Goal: Task Accomplishment & Management: Manage account settings

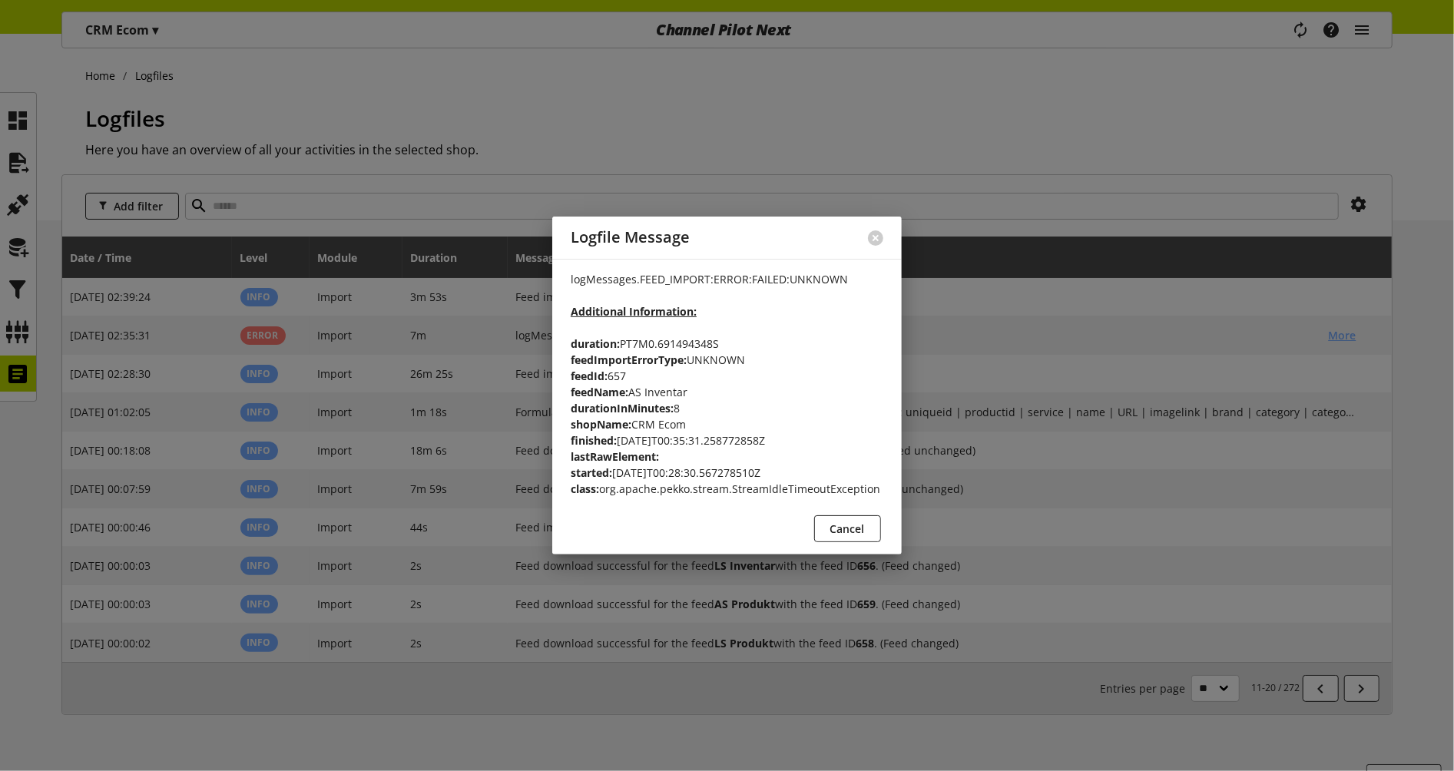
click at [804, 486] on p "logMessages.FEED_IMPORT:ERROR:FAILED:UNKNOWN Additional Information: duration: …" at bounding box center [727, 384] width 313 height 226
click at [1132, 150] on div at bounding box center [727, 385] width 1454 height 771
click at [878, 241] on button at bounding box center [875, 237] width 15 height 15
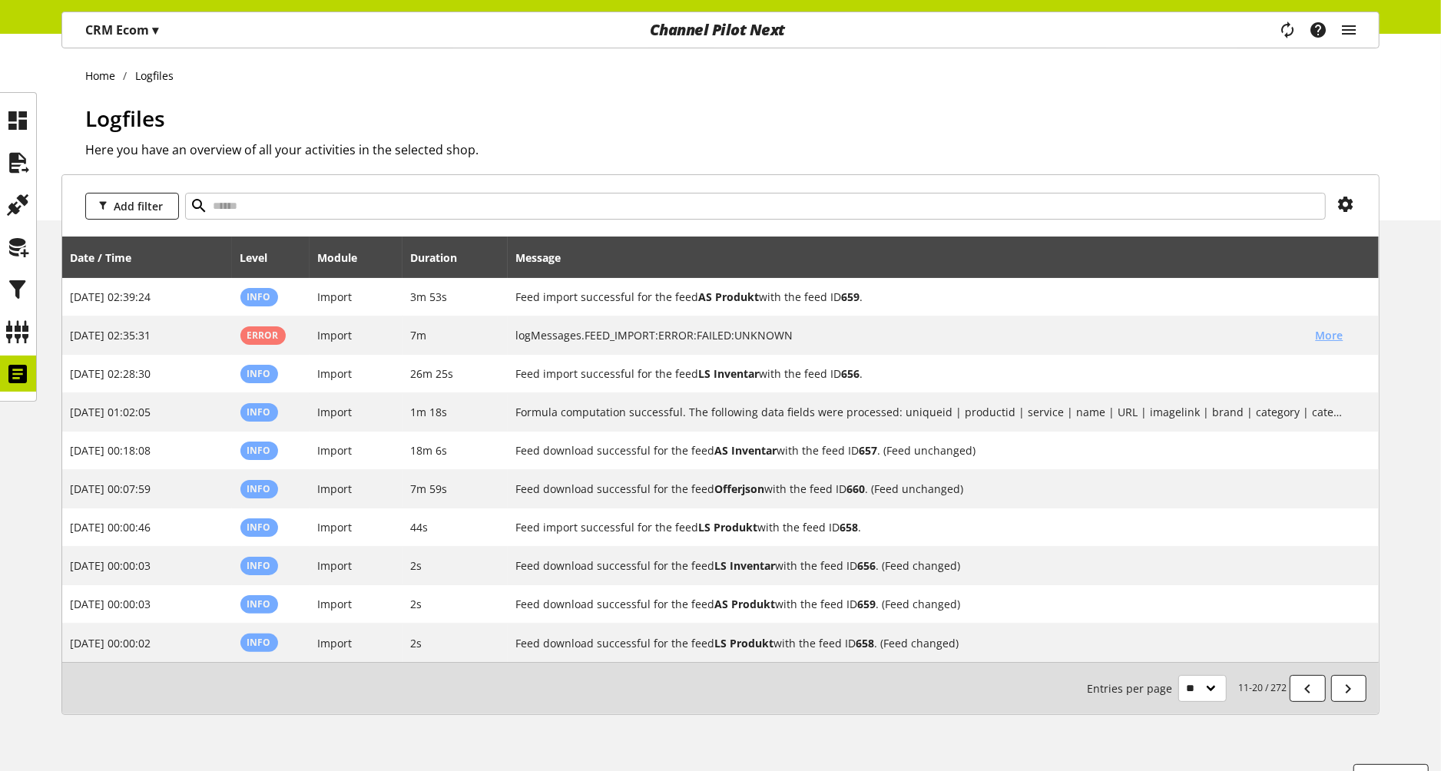
click at [116, 31] on p "CRM Ecom ▾" at bounding box center [121, 30] width 73 height 18
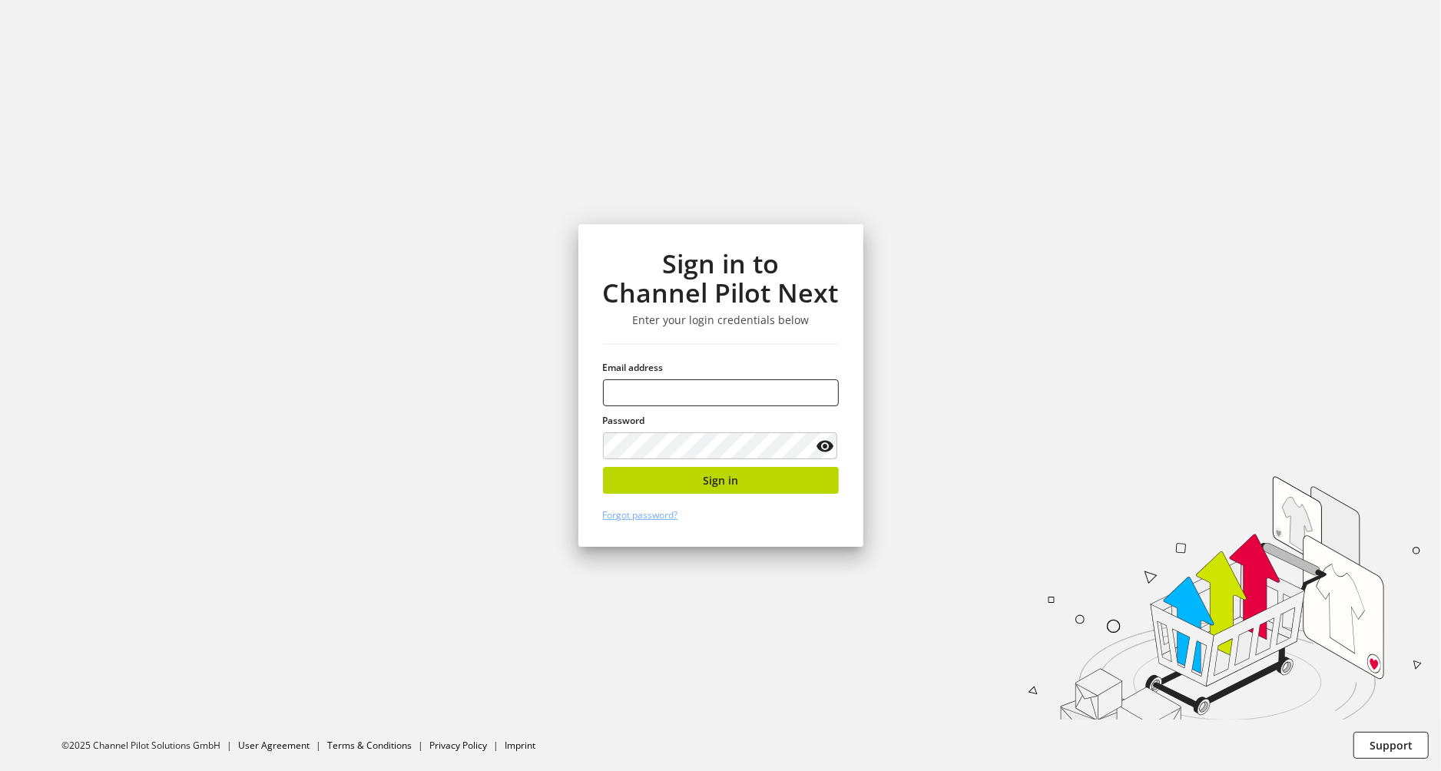
type input "**********"
click at [715, 490] on button "Sign in" at bounding box center [721, 480] width 236 height 27
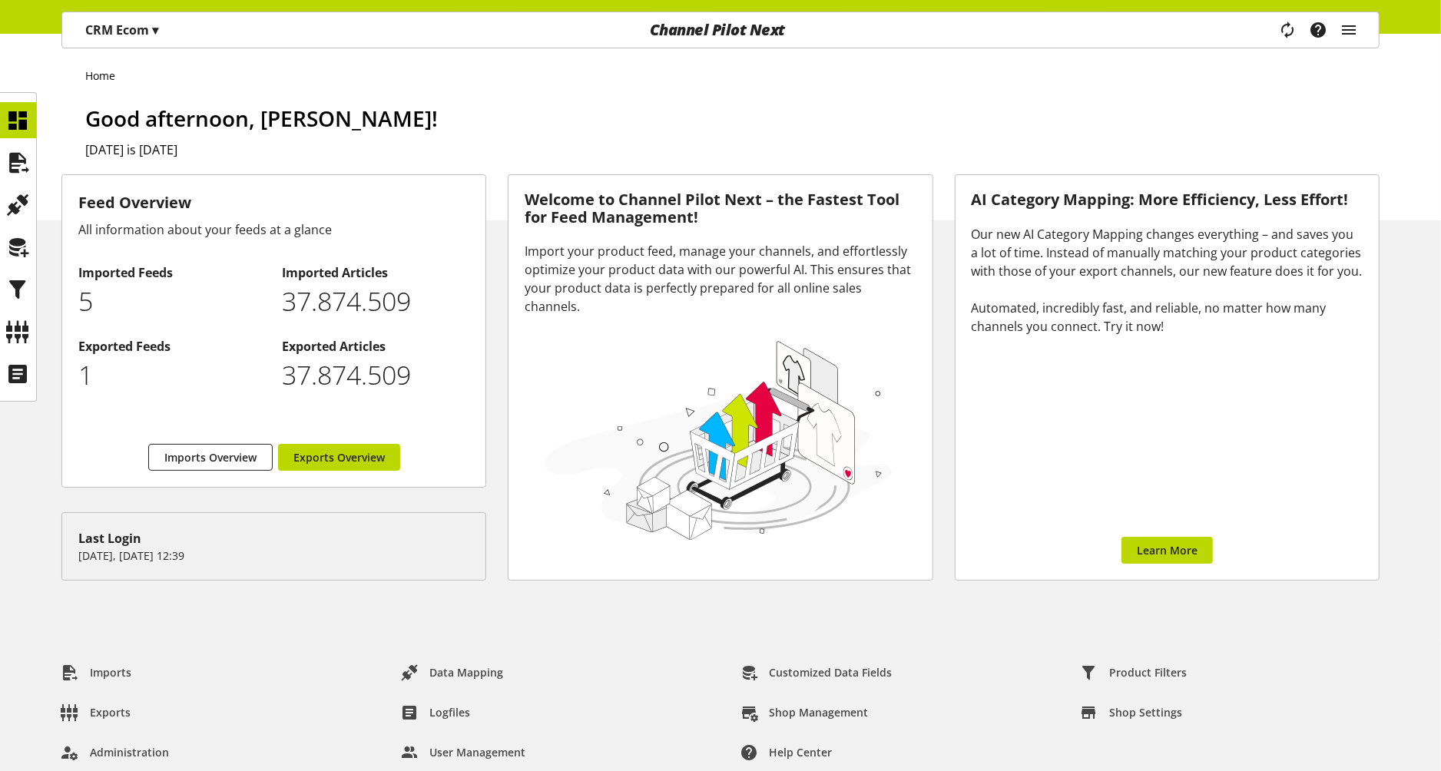
click at [124, 39] on div "CRM Ecom ▾" at bounding box center [122, 30] width 110 height 28
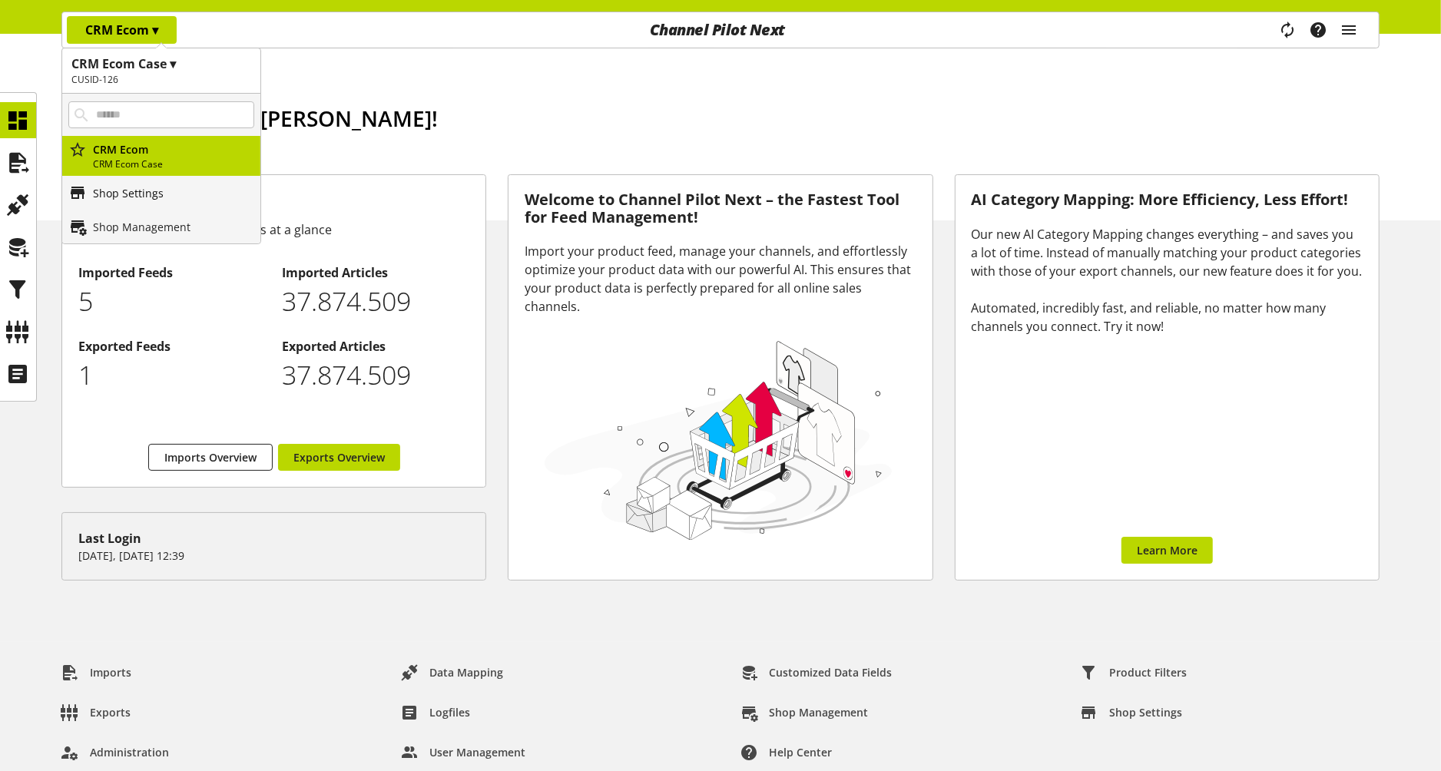
click at [142, 185] on p "Shop Settings" at bounding box center [128, 193] width 71 height 16
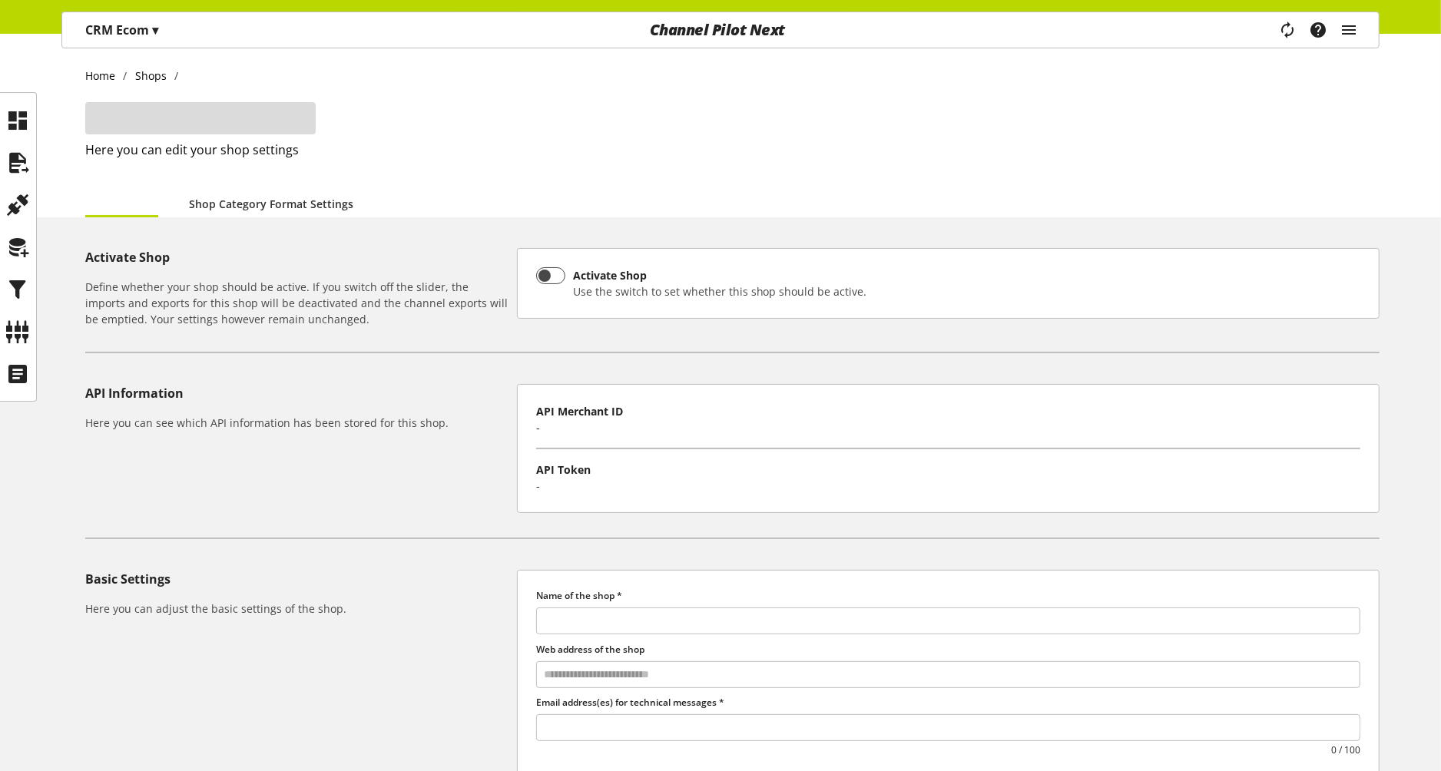
type input "********"
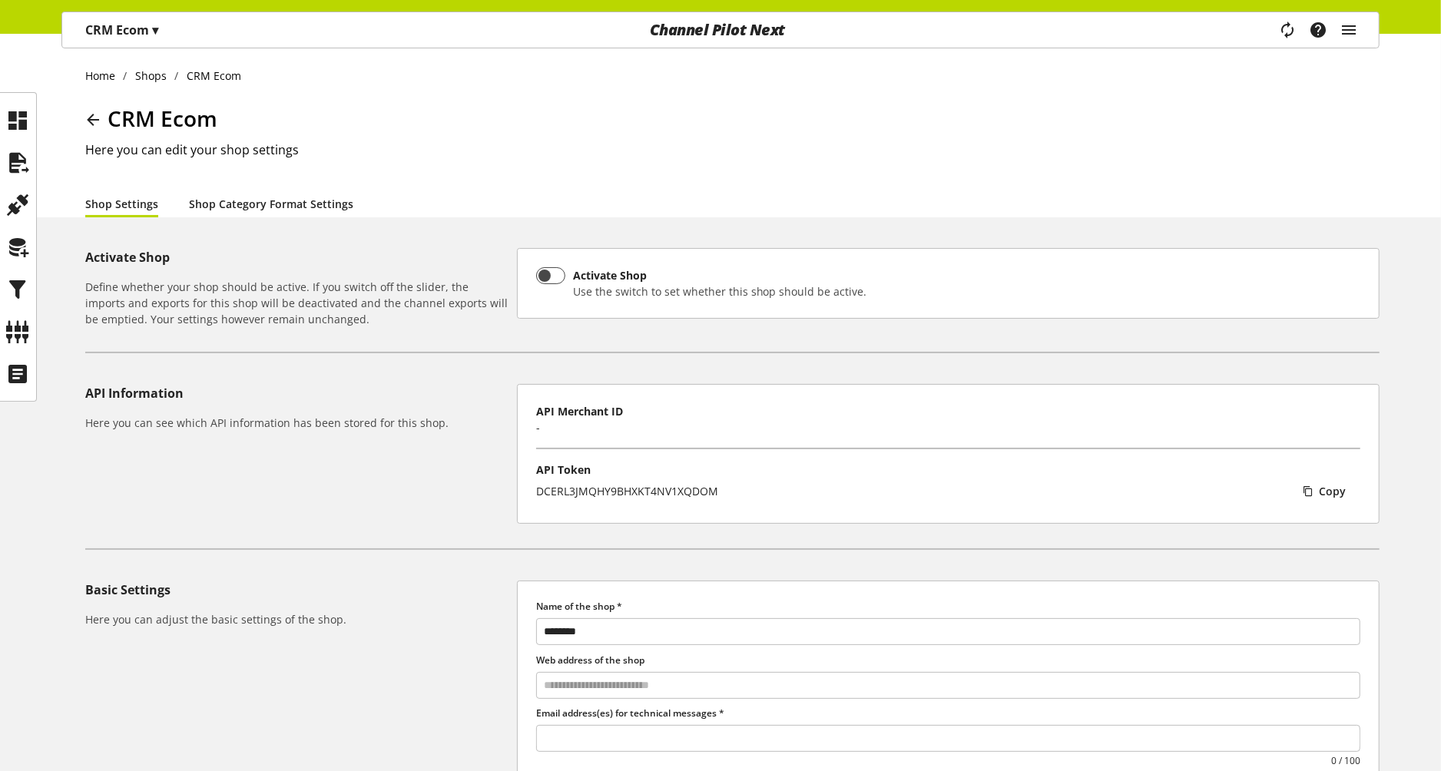
click at [226, 201] on link "Shop Category Format Settings" at bounding box center [271, 204] width 164 height 16
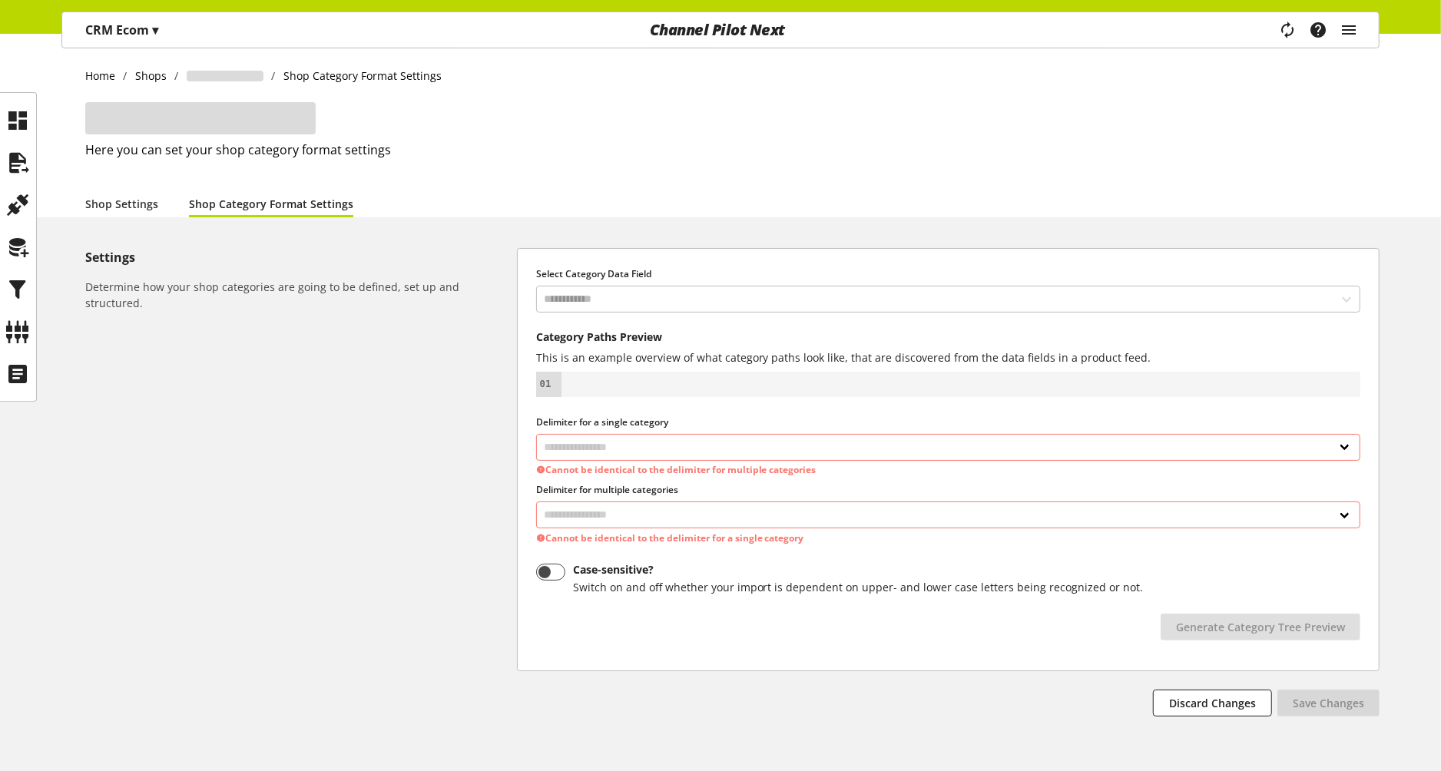
select select
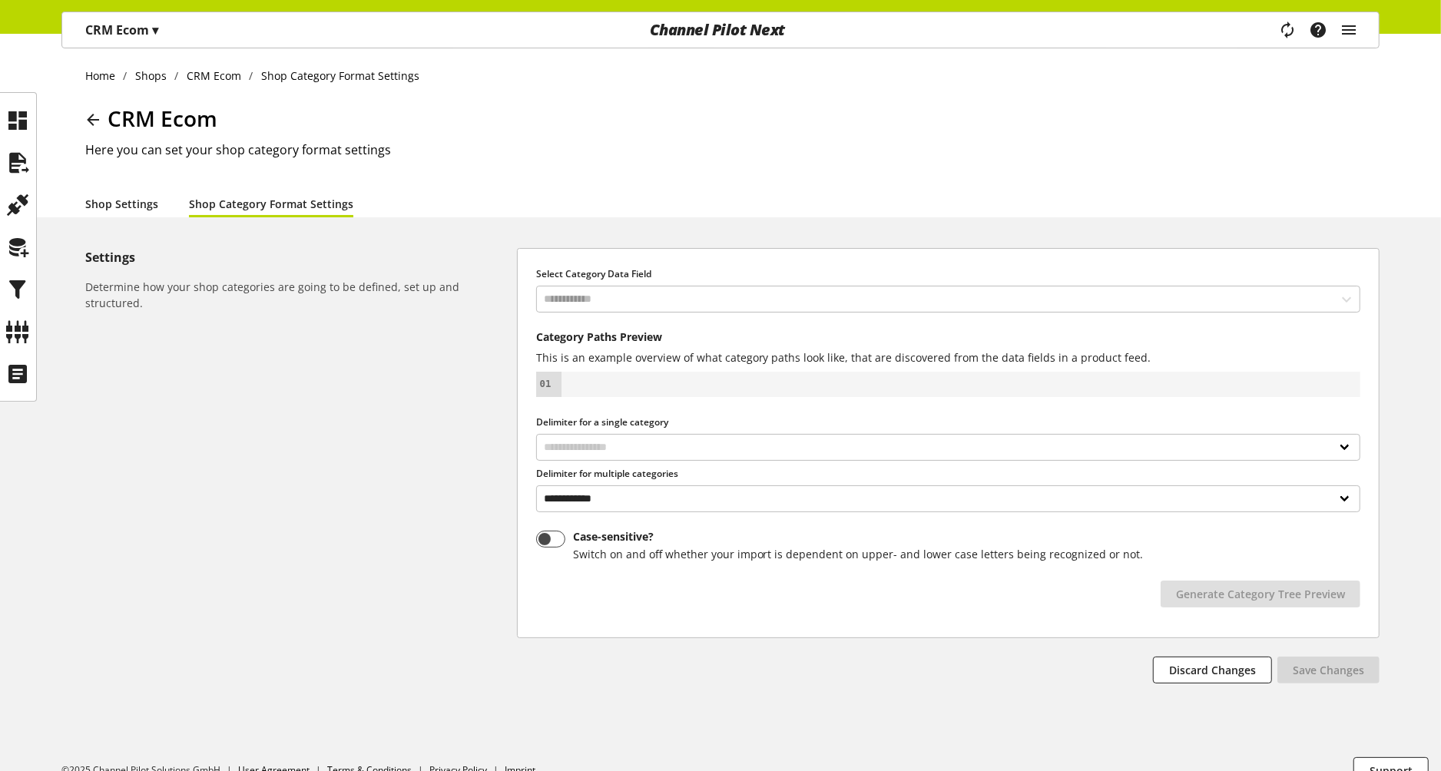
click at [132, 197] on link "Shop Settings" at bounding box center [121, 204] width 73 height 16
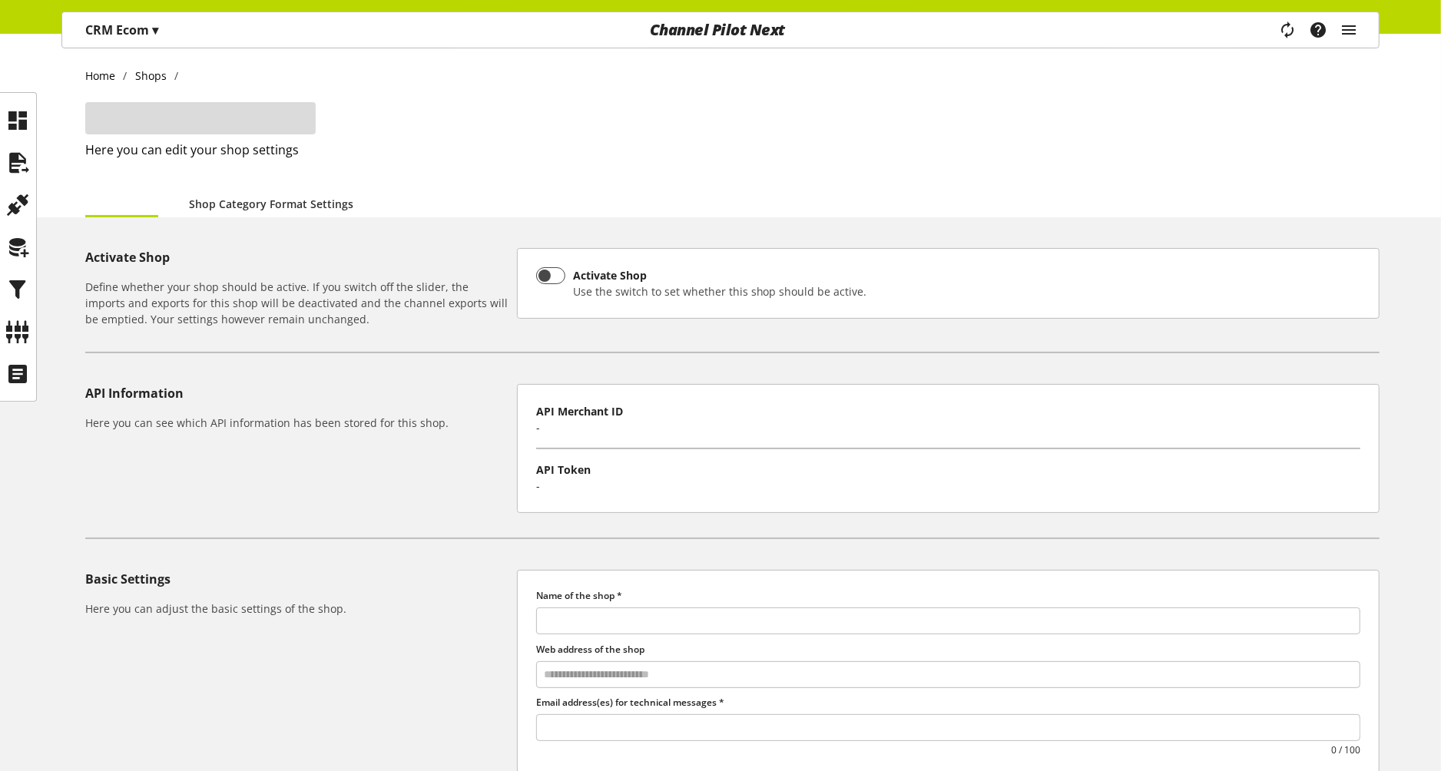
type input "********"
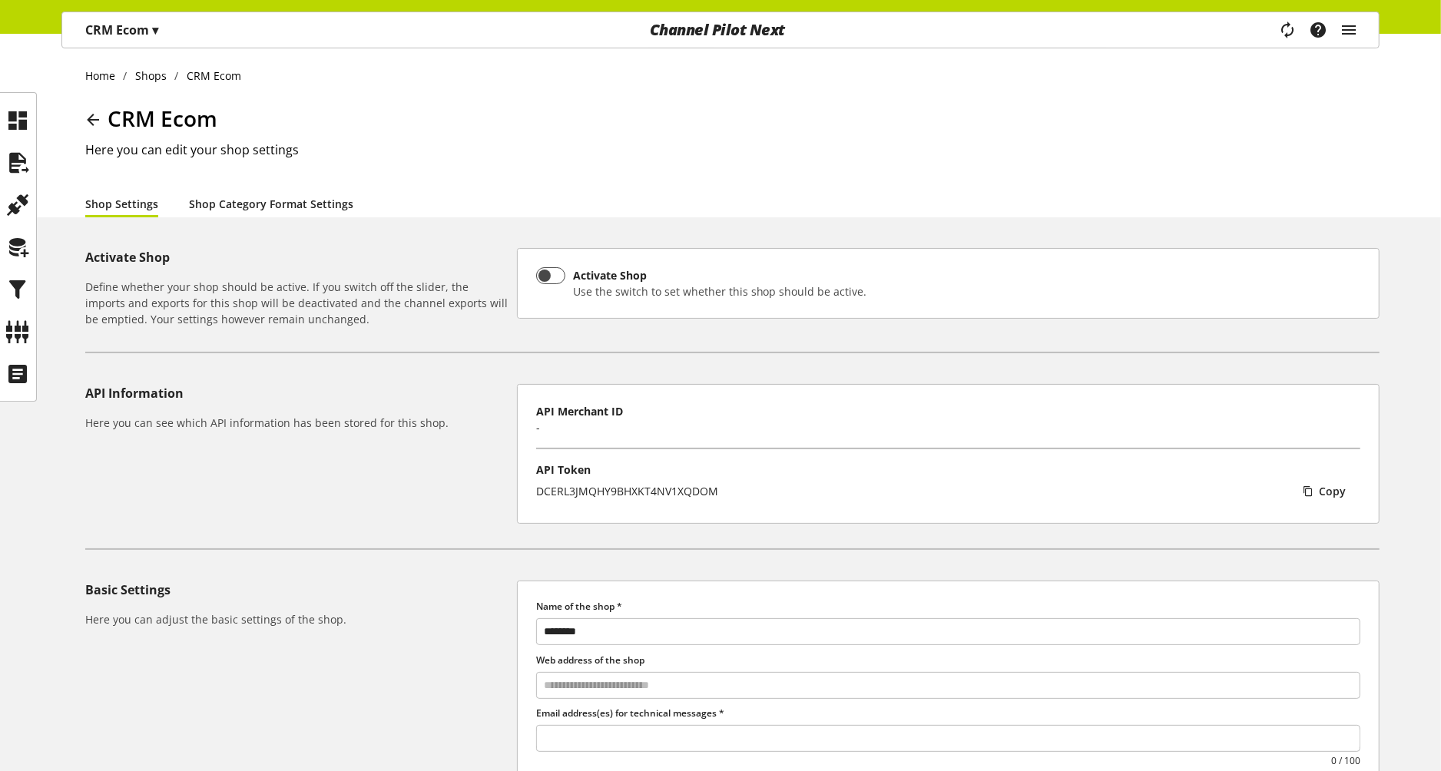
click at [255, 201] on link "Shop Category Format Settings" at bounding box center [271, 204] width 164 height 16
select select
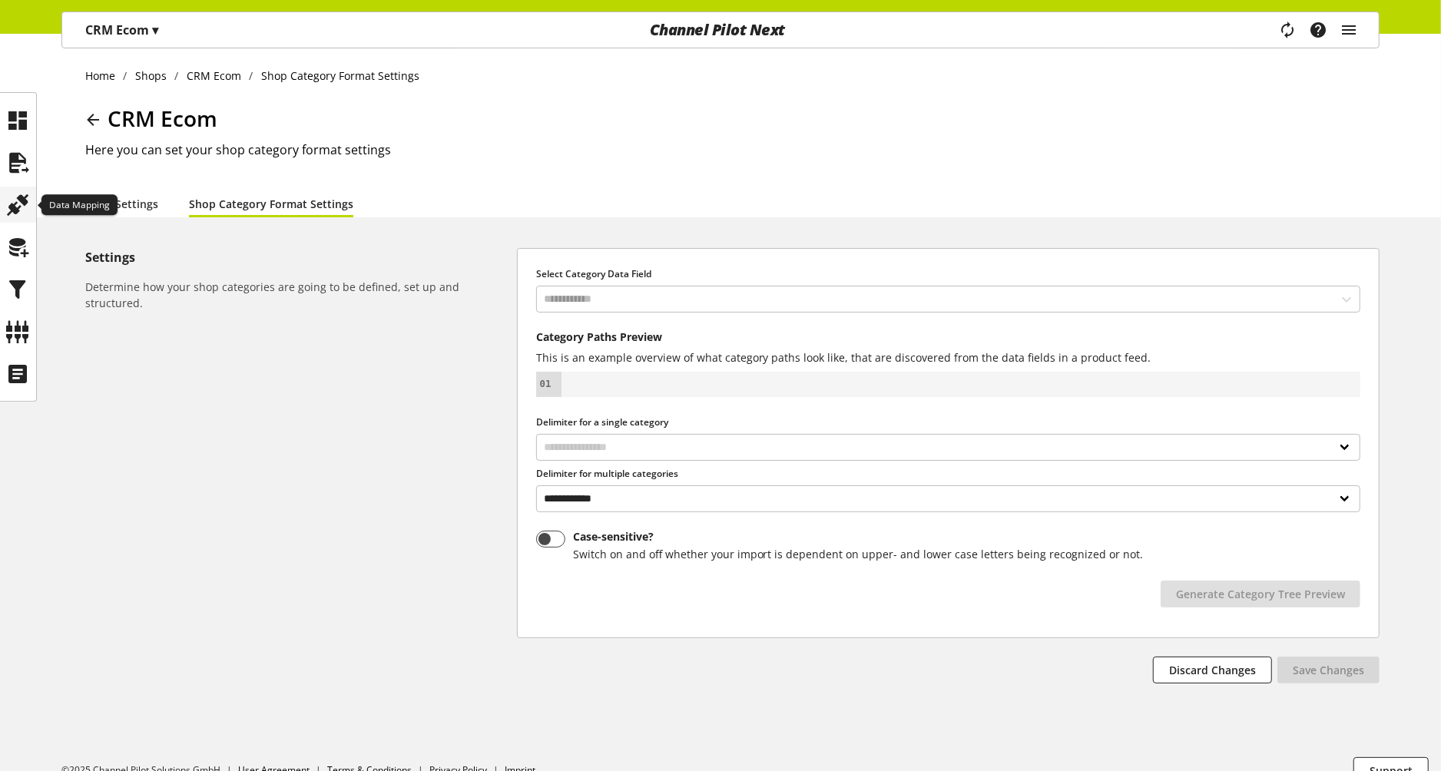
click at [18, 206] on icon at bounding box center [18, 205] width 25 height 31
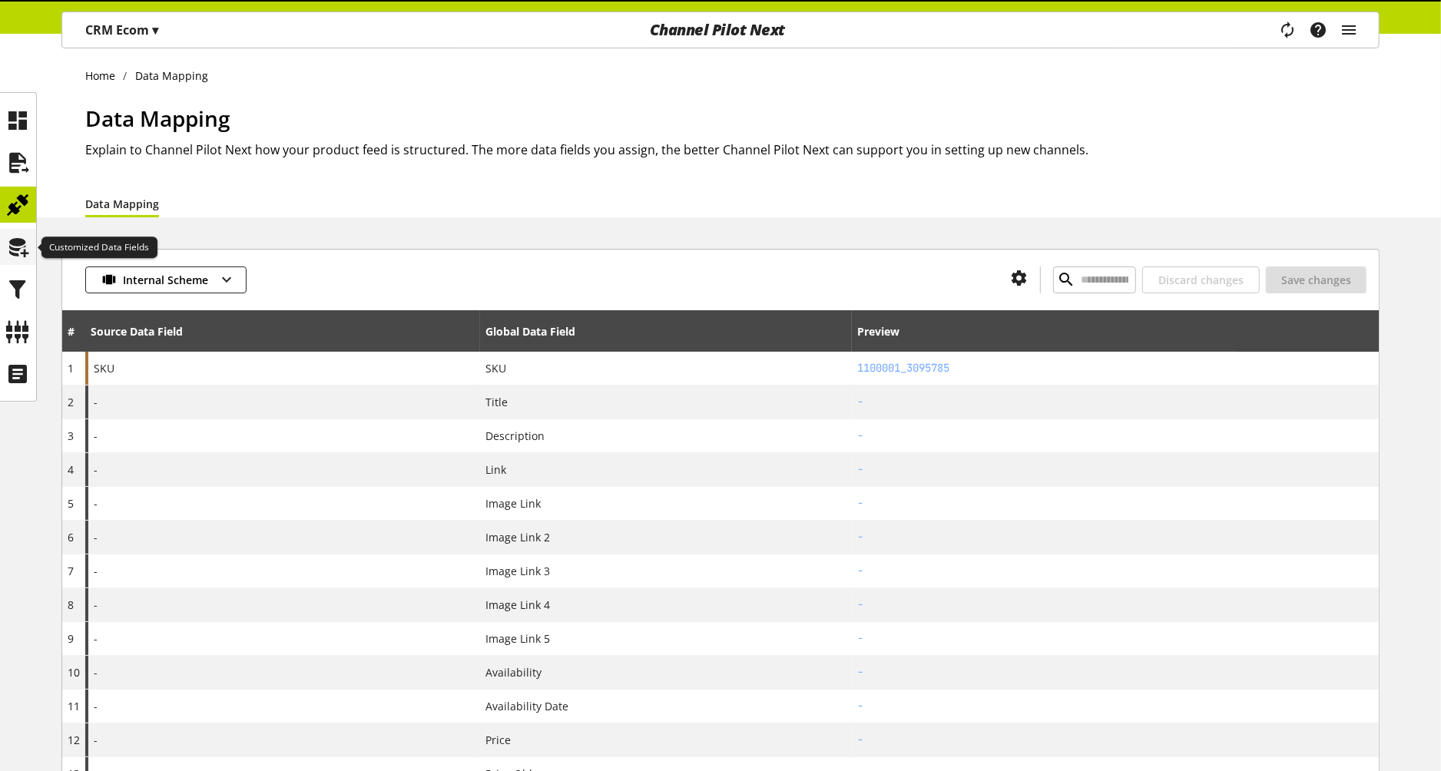
click at [12, 245] on icon at bounding box center [18, 247] width 25 height 31
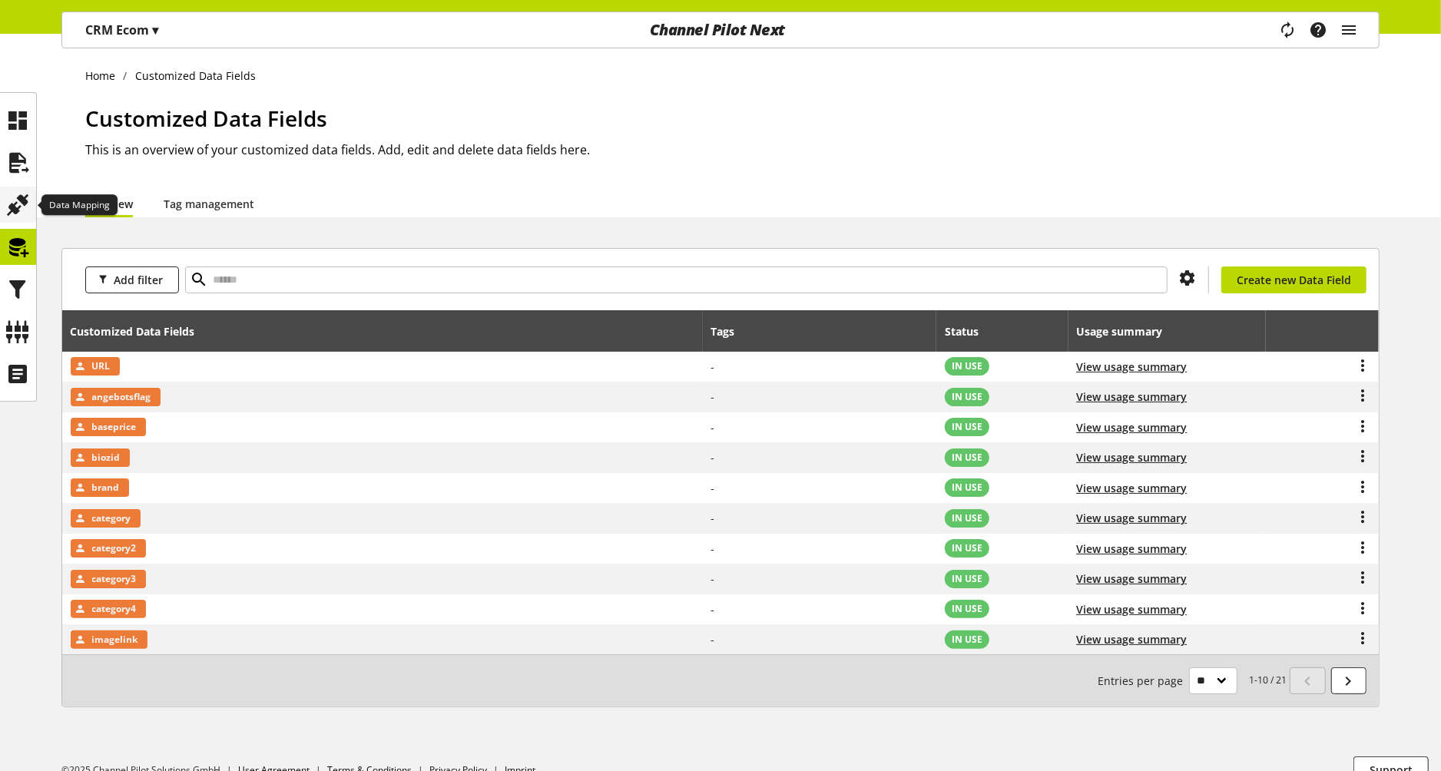
click at [15, 216] on icon at bounding box center [18, 205] width 25 height 31
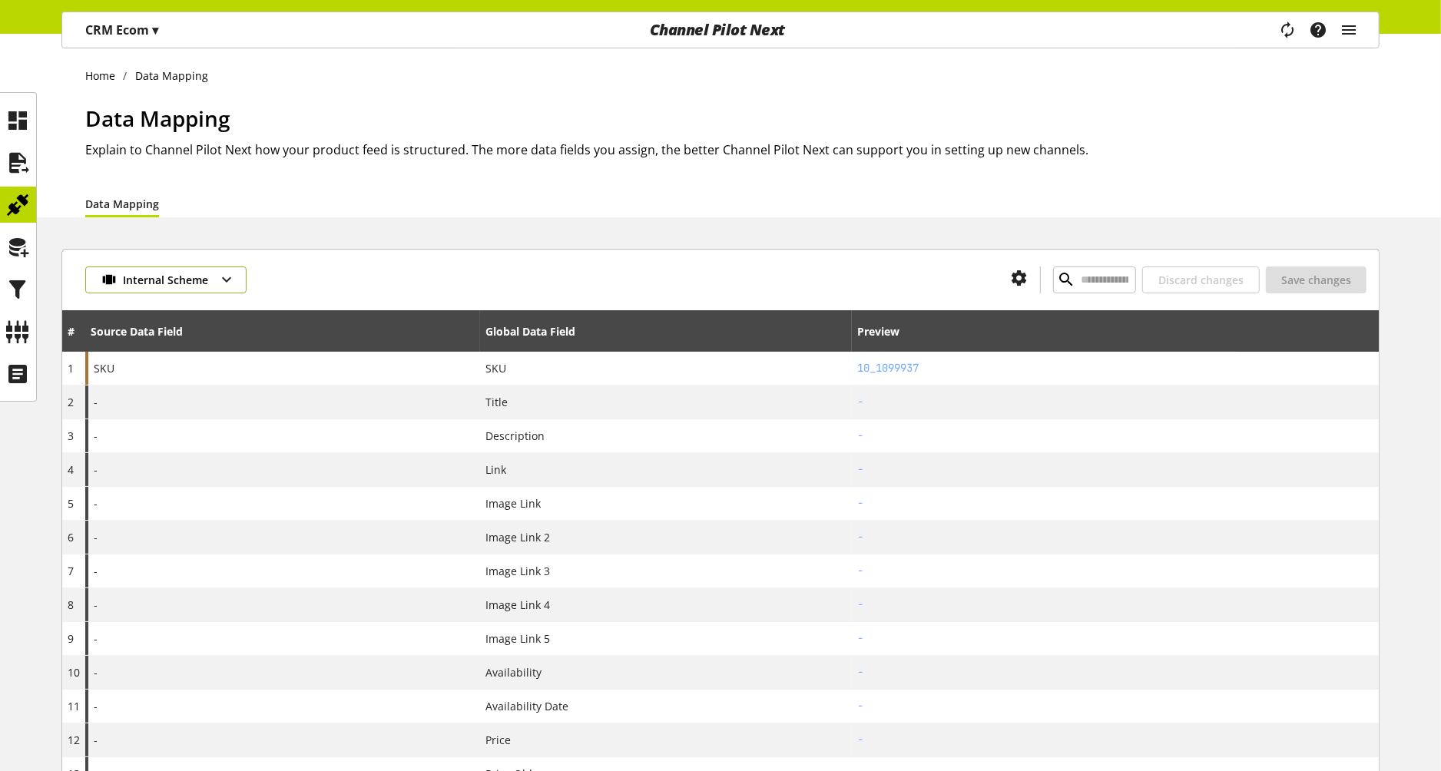
click at [131, 276] on span "Internal Scheme" at bounding box center [165, 280] width 85 height 16
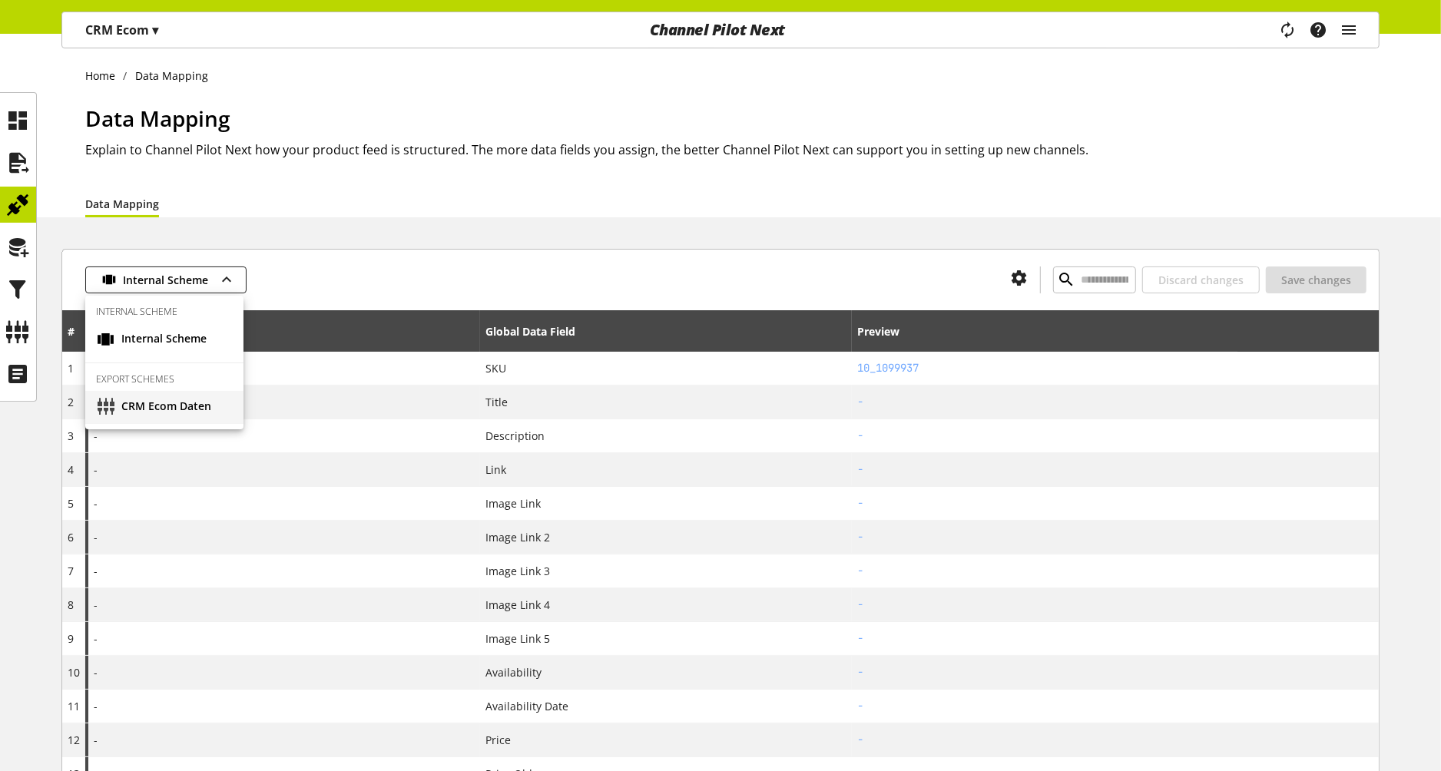
click at [139, 404] on span "CRM Ecom Daten" at bounding box center [166, 407] width 90 height 19
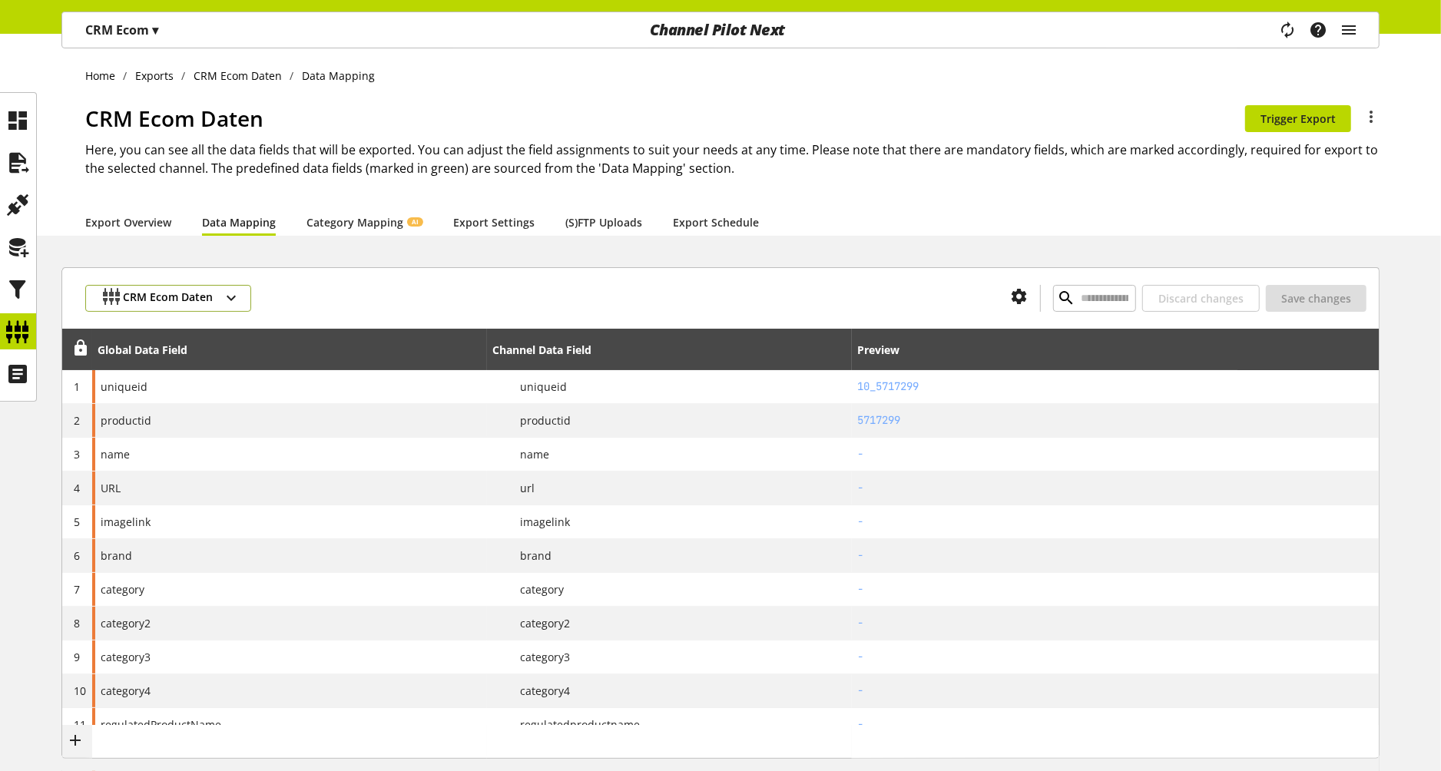
click at [162, 293] on span "CRM Ecom Daten" at bounding box center [168, 298] width 90 height 19
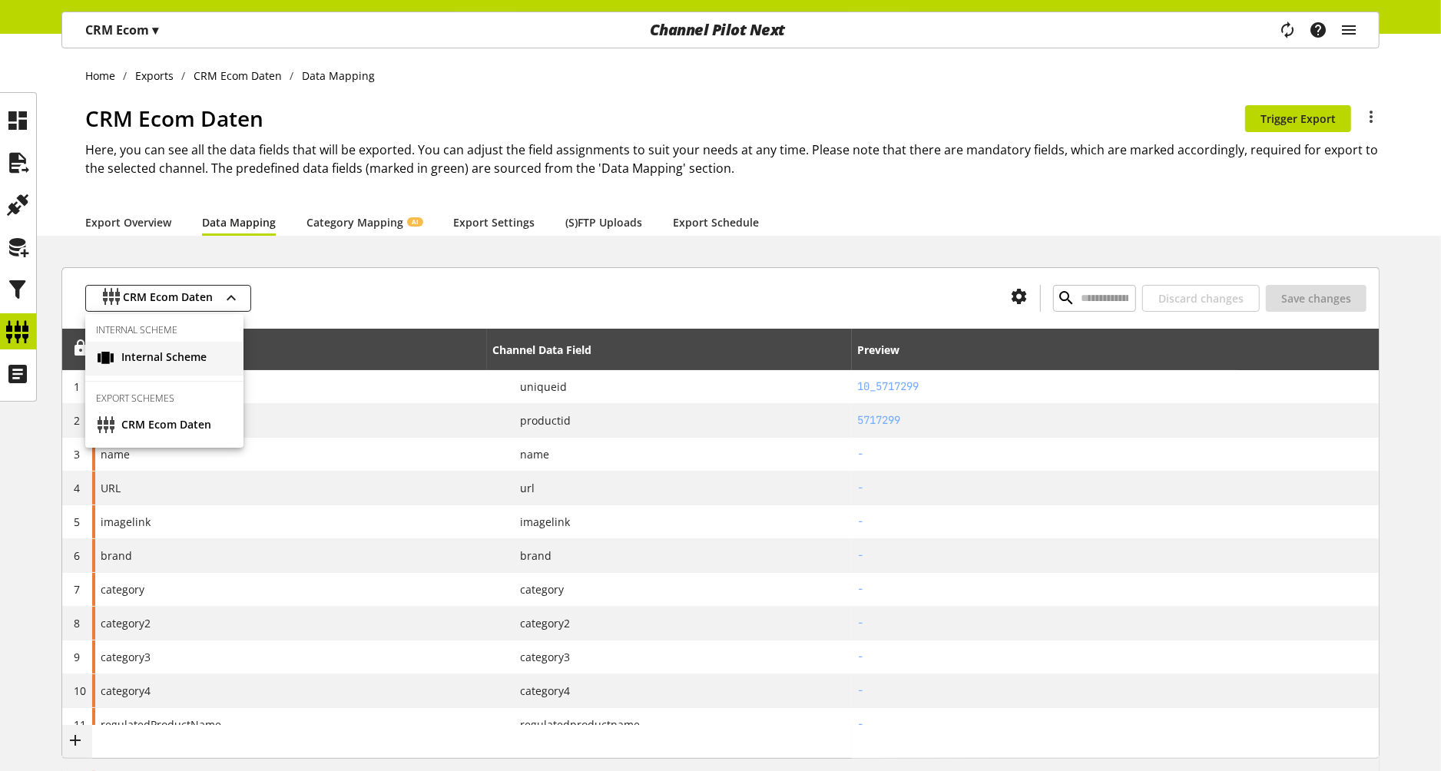
click at [148, 366] on span "Internal Scheme" at bounding box center [163, 358] width 85 height 19
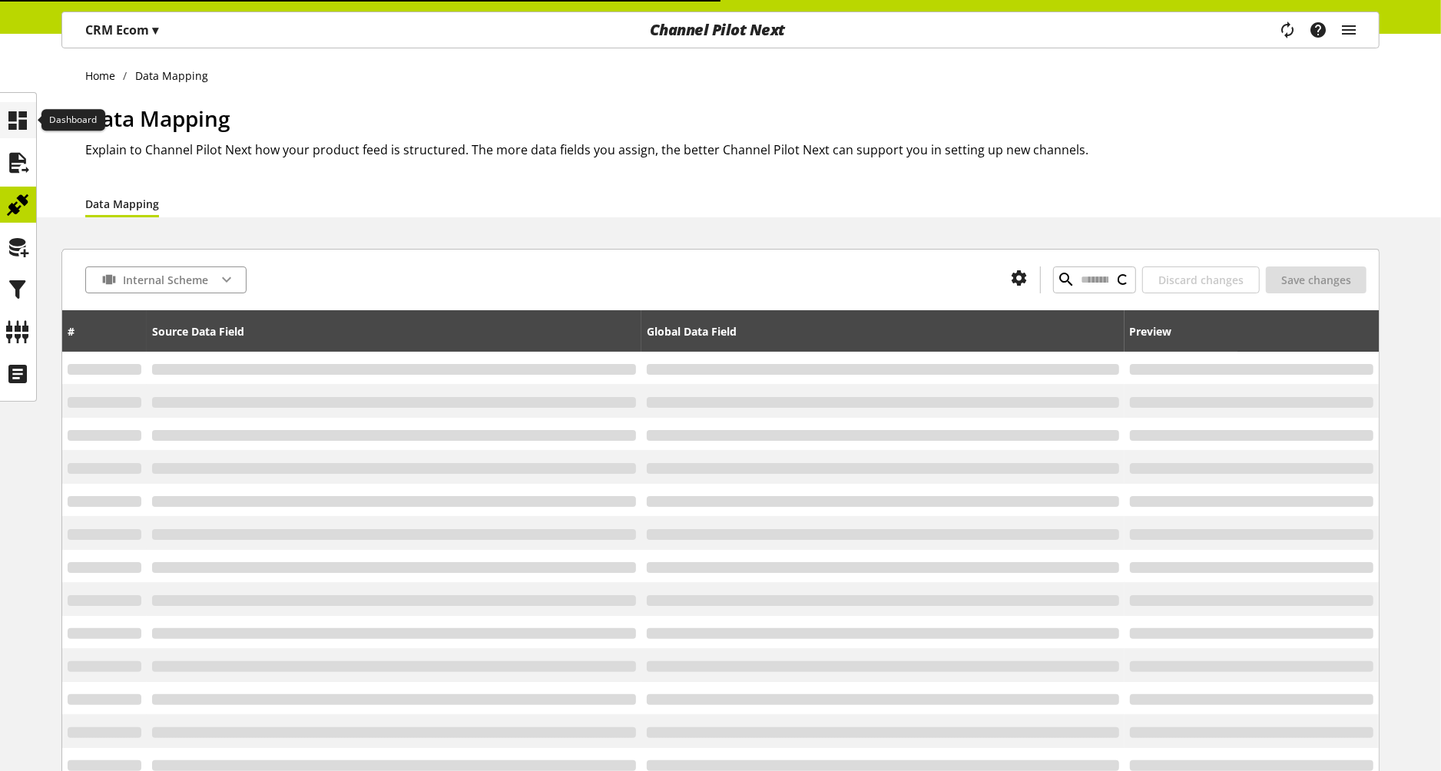
click at [21, 129] on icon at bounding box center [18, 120] width 25 height 31
